Goal: Book appointment/travel/reservation

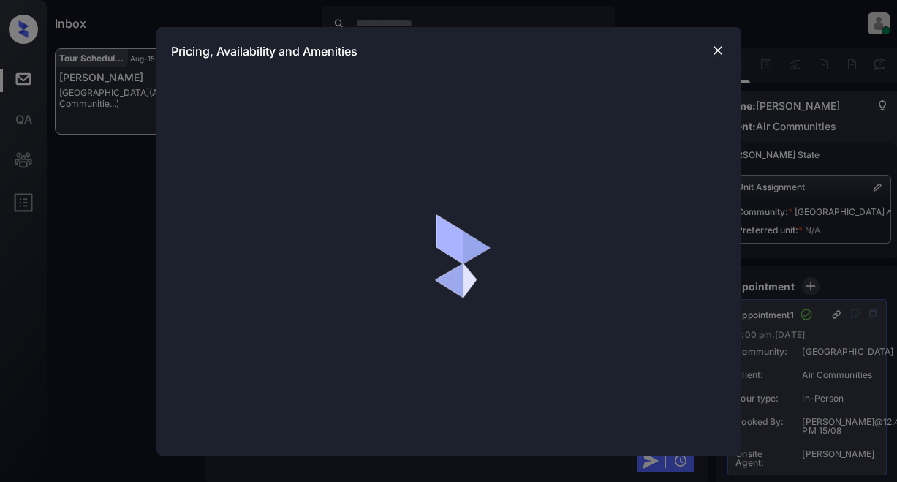
scroll to position [2699, 0]
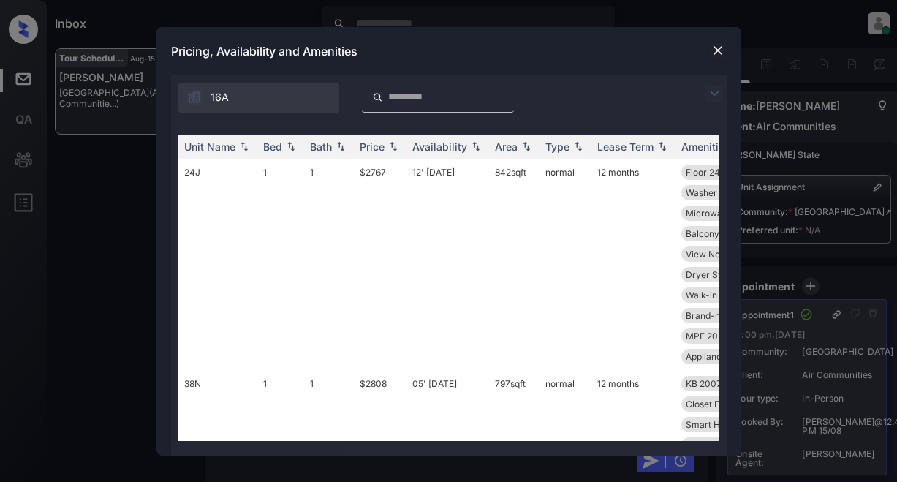
click at [709, 88] on img at bounding box center [715, 94] width 18 height 18
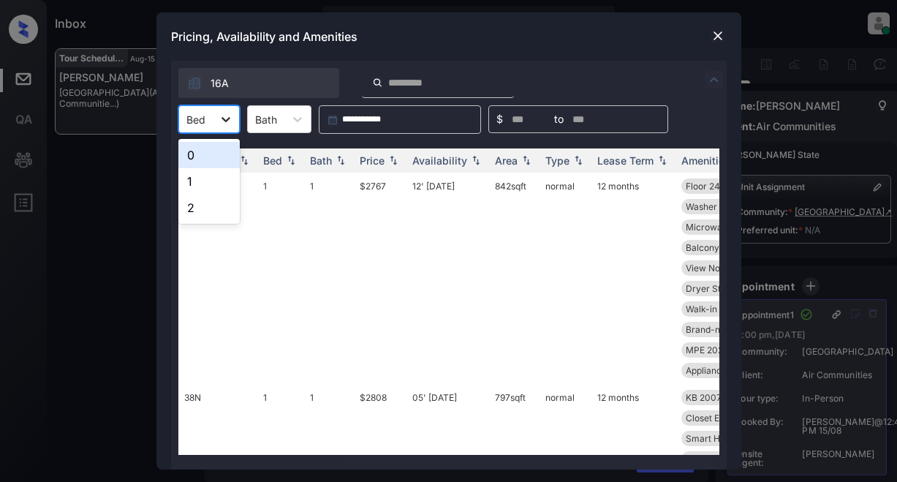
click at [230, 125] on icon at bounding box center [226, 119] width 15 height 15
click at [186, 210] on div "2" at bounding box center [208, 207] width 61 height 26
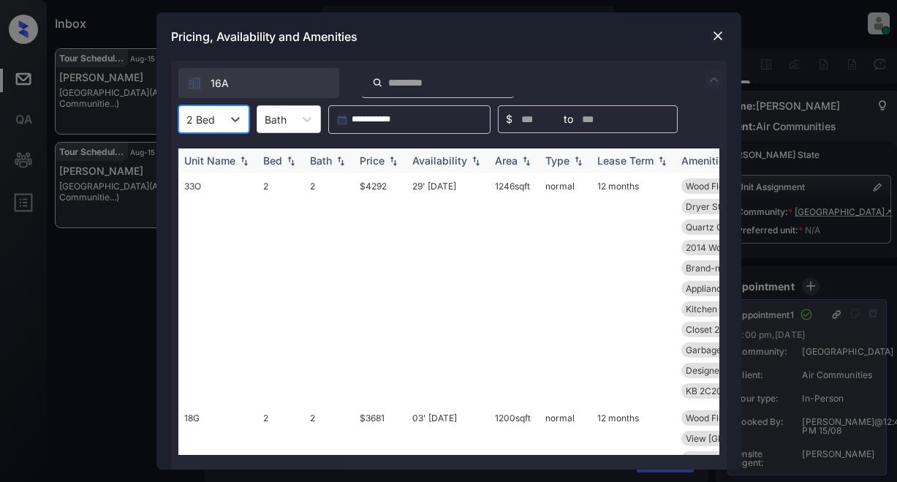
click at [377, 164] on div "Price" at bounding box center [372, 160] width 25 height 12
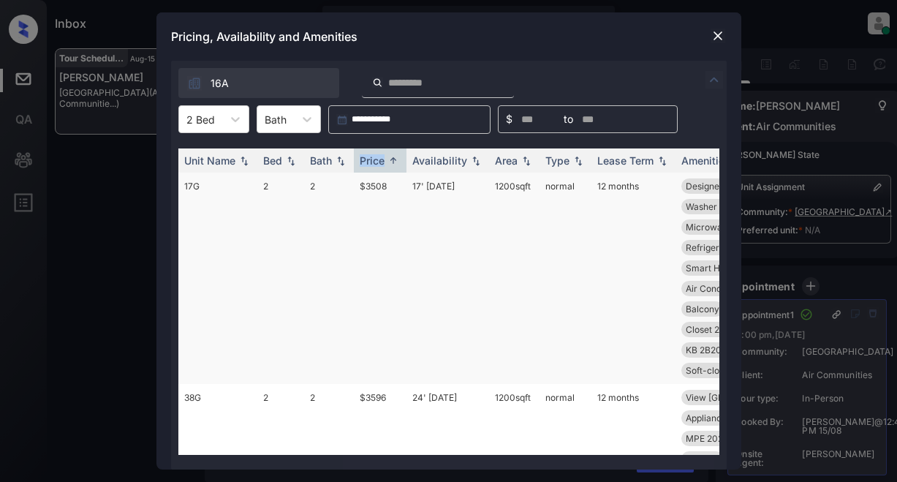
scroll to position [3084, 0]
click at [365, 190] on td "$3508" at bounding box center [380, 278] width 53 height 211
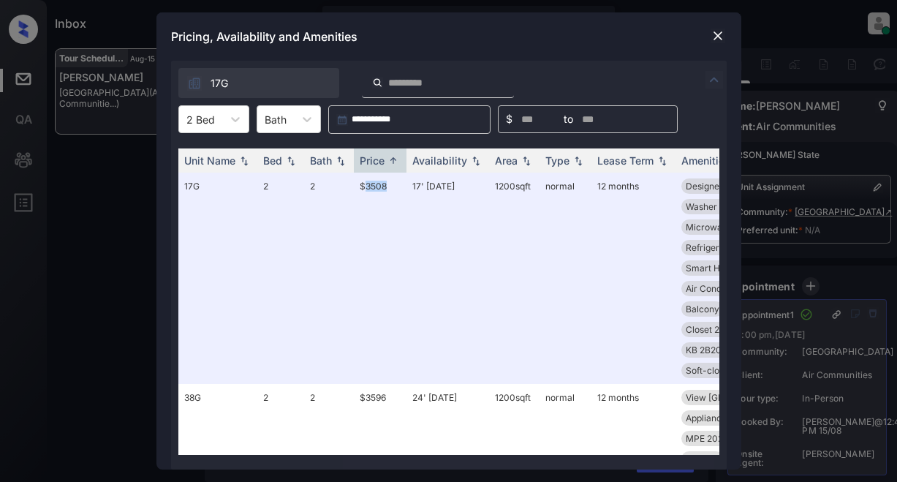
click at [713, 37] on img at bounding box center [718, 36] width 15 height 15
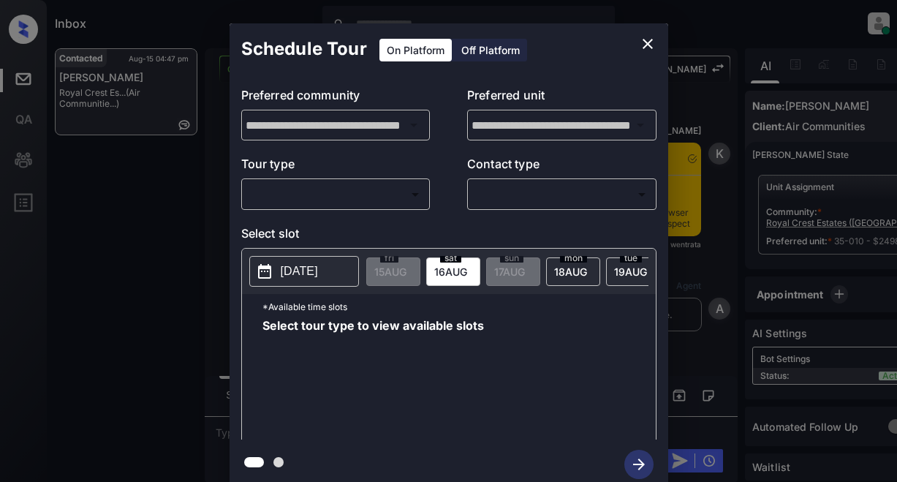
scroll to position [2666, 0]
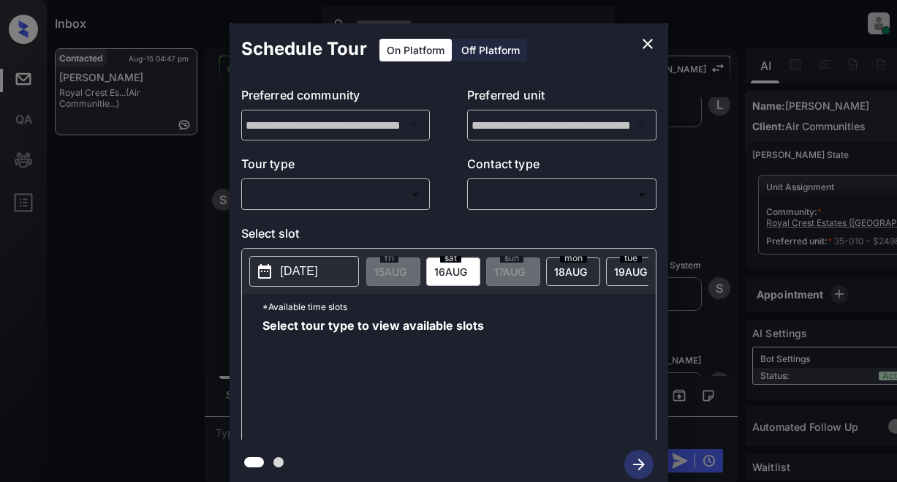
click at [364, 194] on body "Inbox Lyzzelle M. Ceralde Online Set yourself offline Set yourself on break Pro…" at bounding box center [448, 241] width 897 height 482
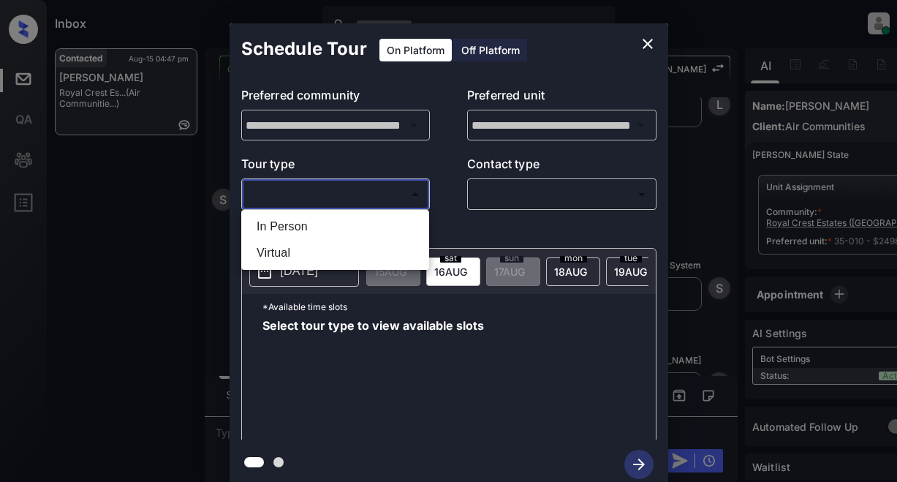
drag, startPoint x: 303, startPoint y: 224, endPoint x: 336, endPoint y: 220, distance: 33.2
click at [305, 224] on li "In Person" at bounding box center [335, 227] width 181 height 26
type input "********"
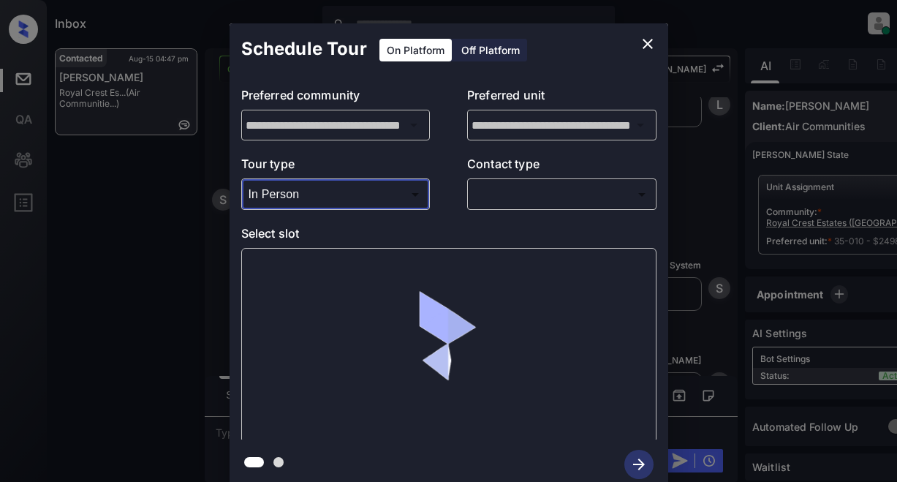
click at [496, 197] on body "Inbox Lyzzelle M. Ceralde Online Set yourself offline Set yourself on break Pro…" at bounding box center [448, 241] width 897 height 482
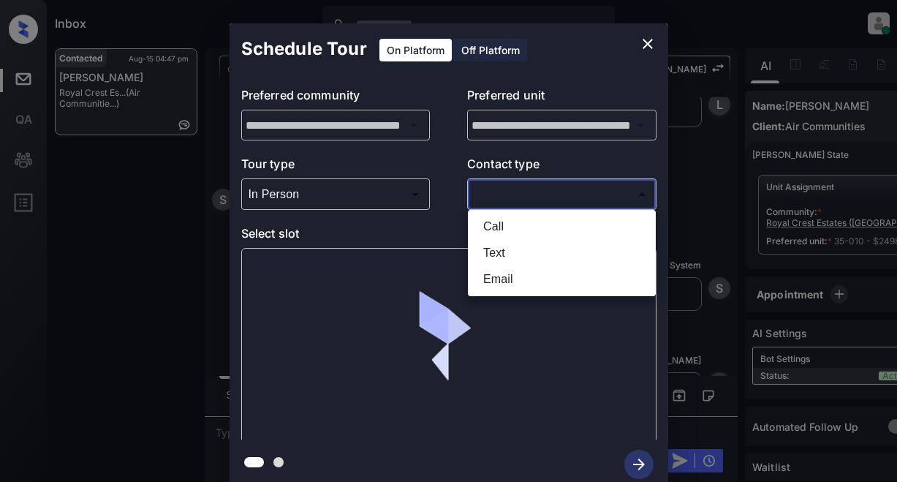
click at [494, 257] on li "Text" at bounding box center [562, 253] width 181 height 26
type input "****"
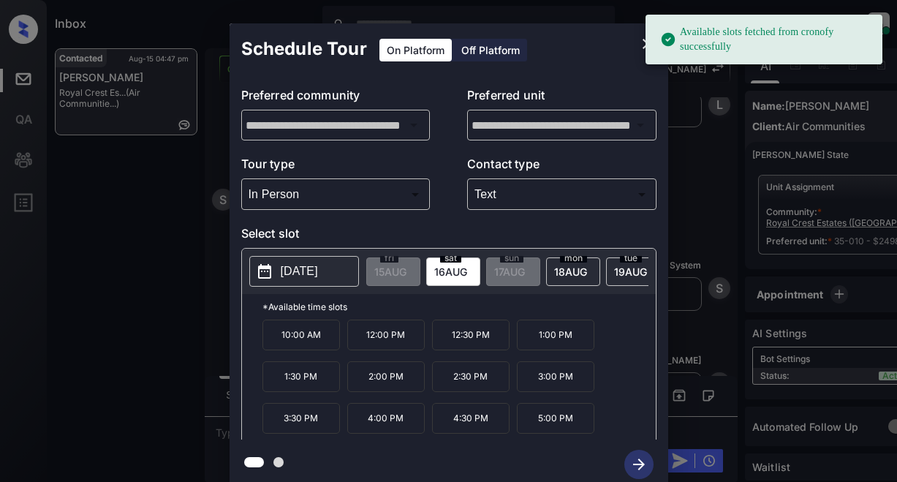
drag, startPoint x: 311, startPoint y: 271, endPoint x: 325, endPoint y: 261, distance: 17.9
click at [314, 269] on p "2025-08-16" at bounding box center [299, 271] width 37 height 18
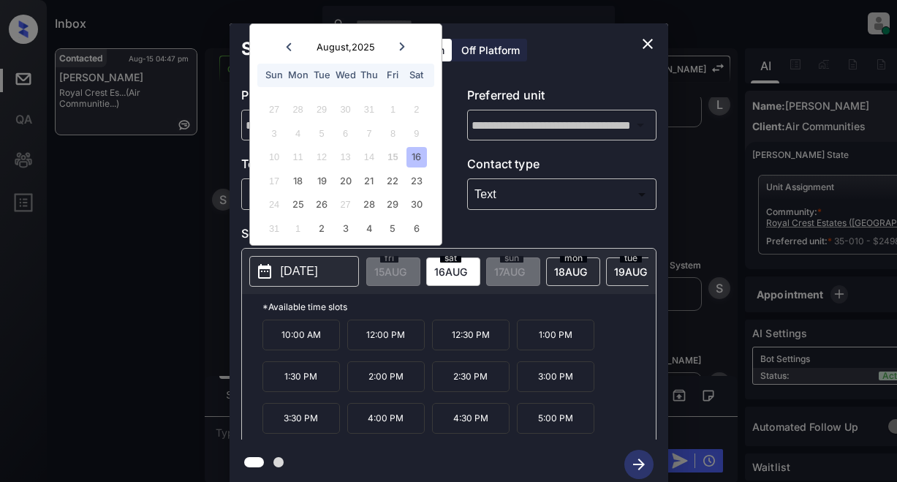
click at [387, 341] on p "12:00 PM" at bounding box center [386, 335] width 78 height 31
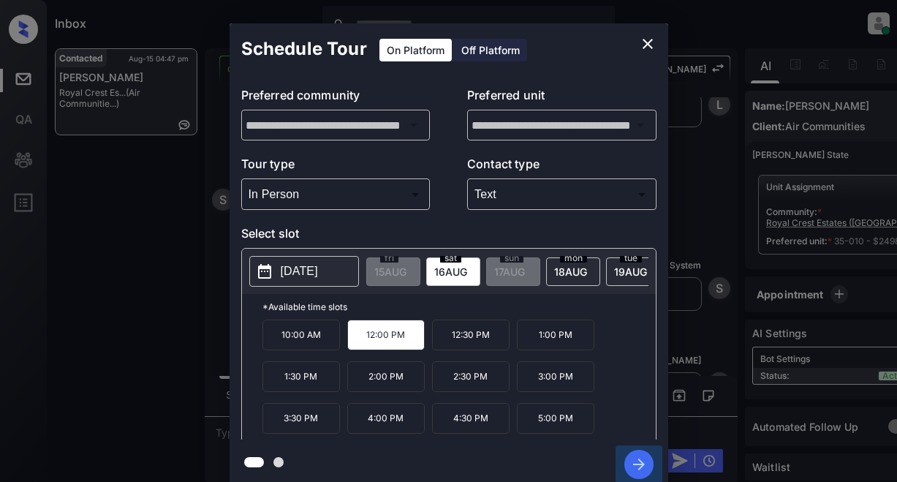
drag, startPoint x: 638, startPoint y: 458, endPoint x: 636, endPoint y: 424, distance: 33.7
click at [638, 455] on icon "button" at bounding box center [638, 464] width 29 height 29
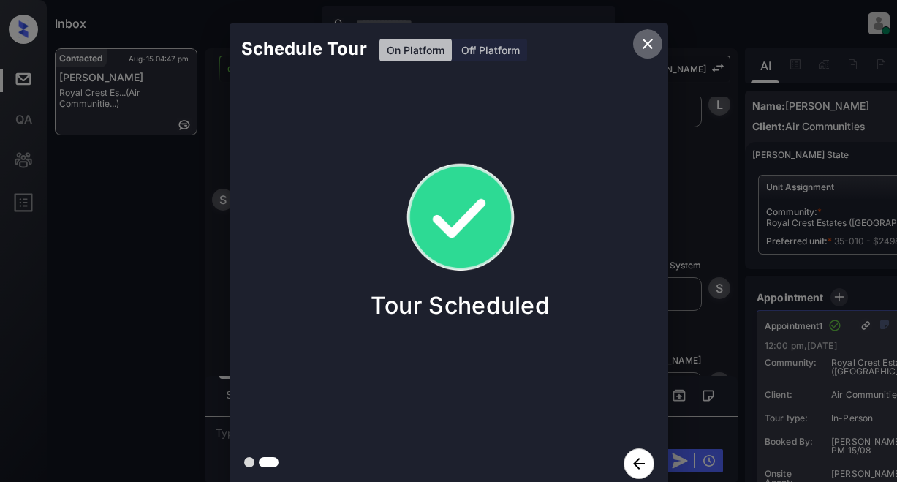
click at [649, 45] on icon "close" at bounding box center [648, 44] width 18 height 18
